Goal: Task Accomplishment & Management: Manage account settings

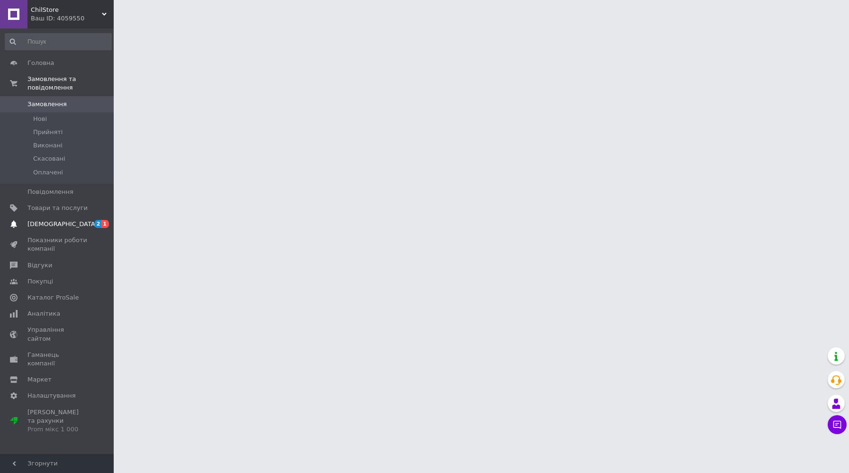
click at [60, 227] on span "[DEMOGRAPHIC_DATA]" at bounding box center [62, 224] width 70 height 9
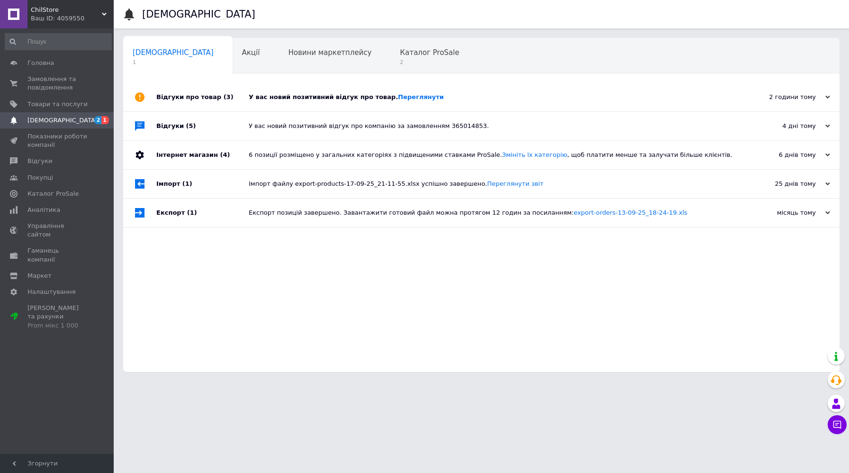
click at [272, 93] on div "У вас новий позитивний відгук про товар. [GEOGRAPHIC_DATA]" at bounding box center [492, 97] width 486 height 9
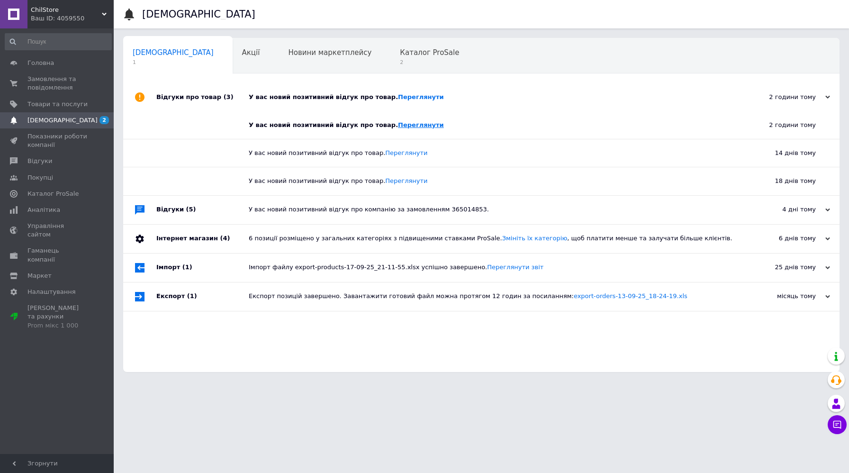
click at [400, 125] on link "Переглянути" at bounding box center [421, 124] width 46 height 7
click at [72, 189] on link "Каталог ProSale" at bounding box center [58, 194] width 116 height 16
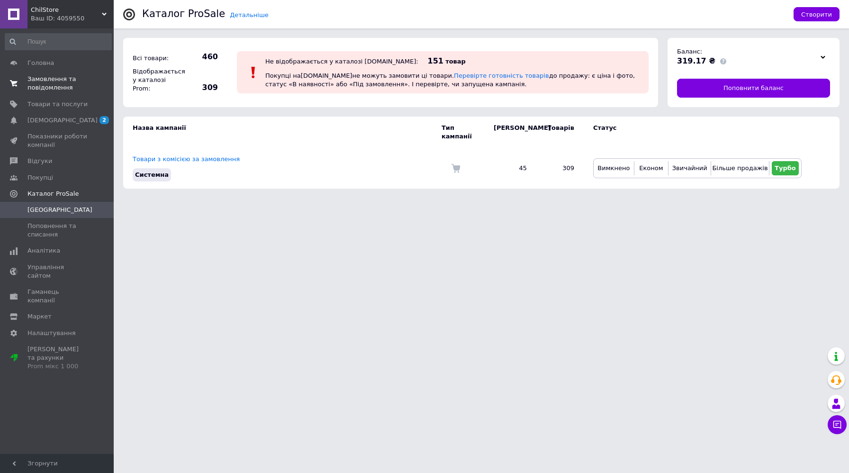
click at [58, 84] on span "Замовлення та повідомлення" at bounding box center [57, 83] width 60 height 17
